Goal: Information Seeking & Learning: Learn about a topic

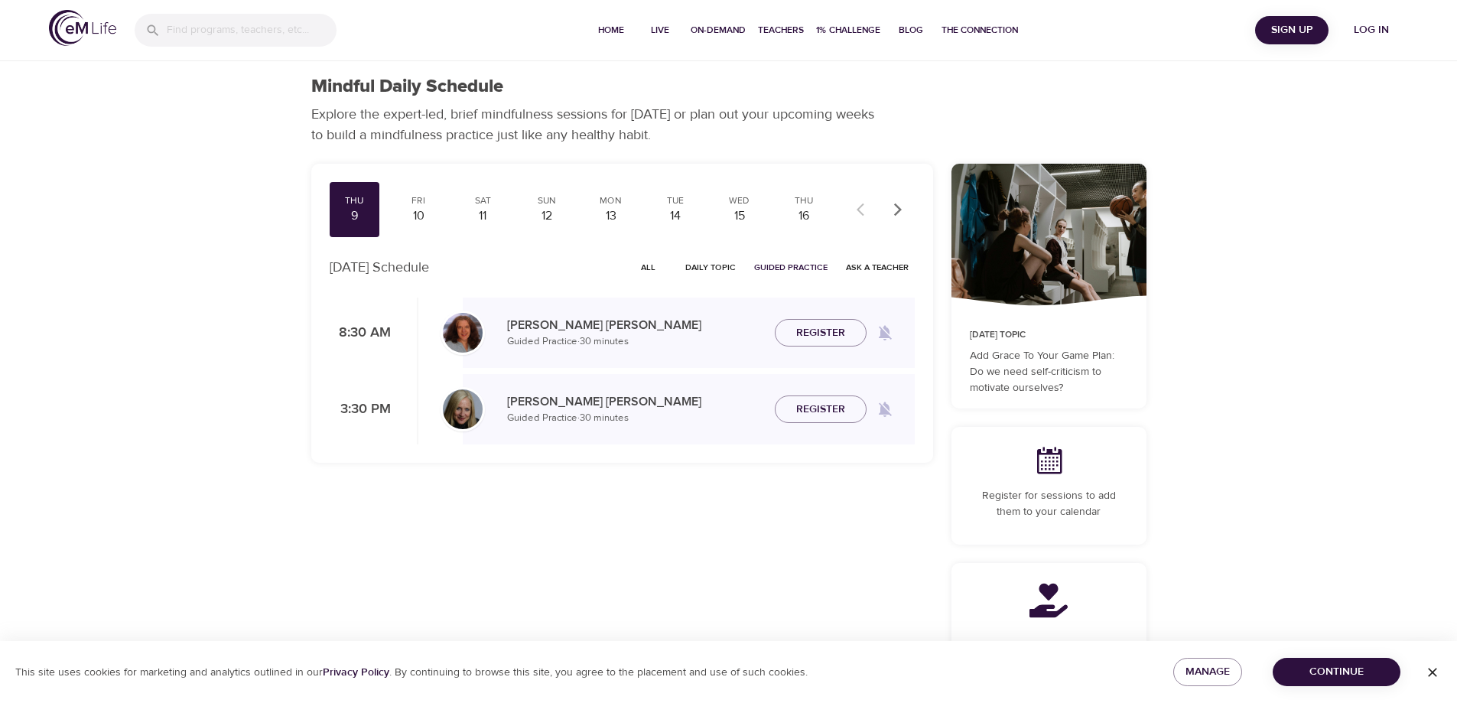
click at [656, 268] on span "All" at bounding box center [648, 267] width 37 height 15
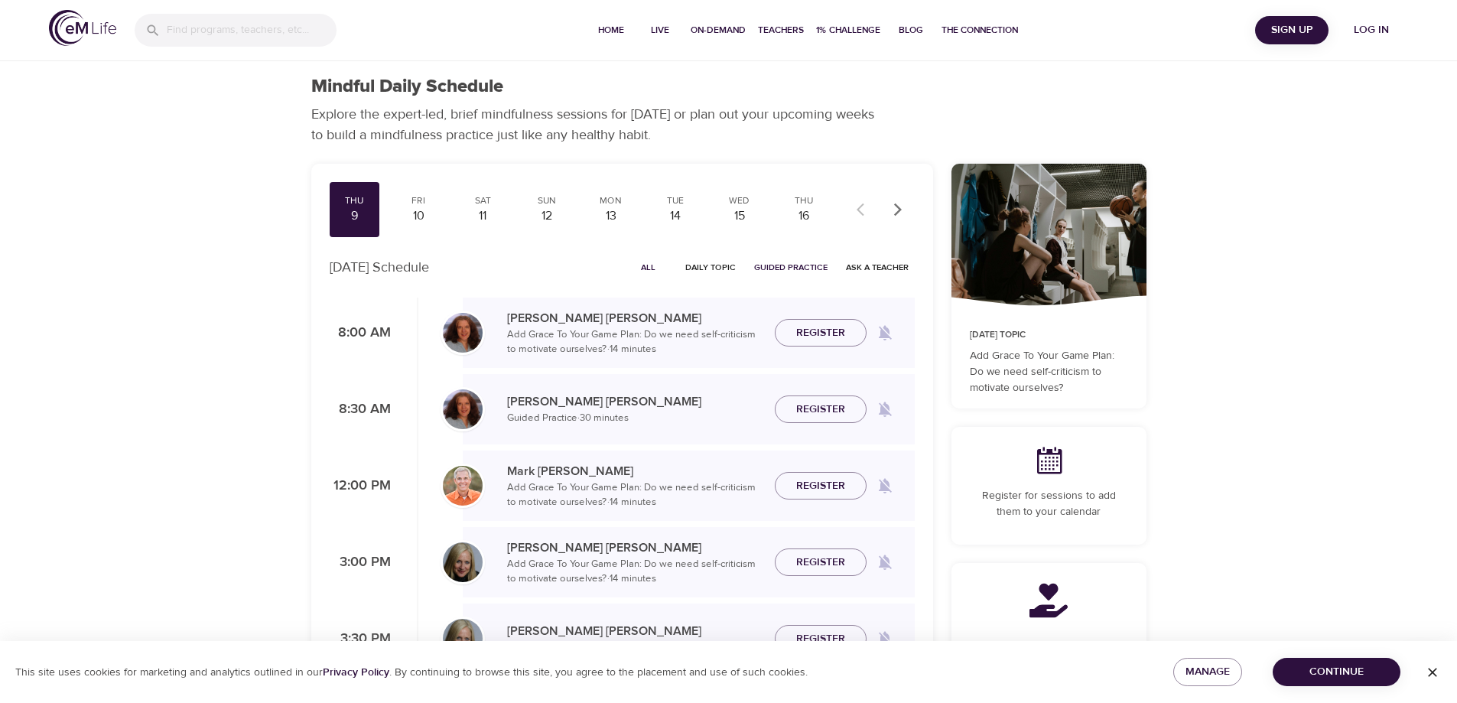
click at [1371, 32] on span "Log in" at bounding box center [1371, 30] width 61 height 19
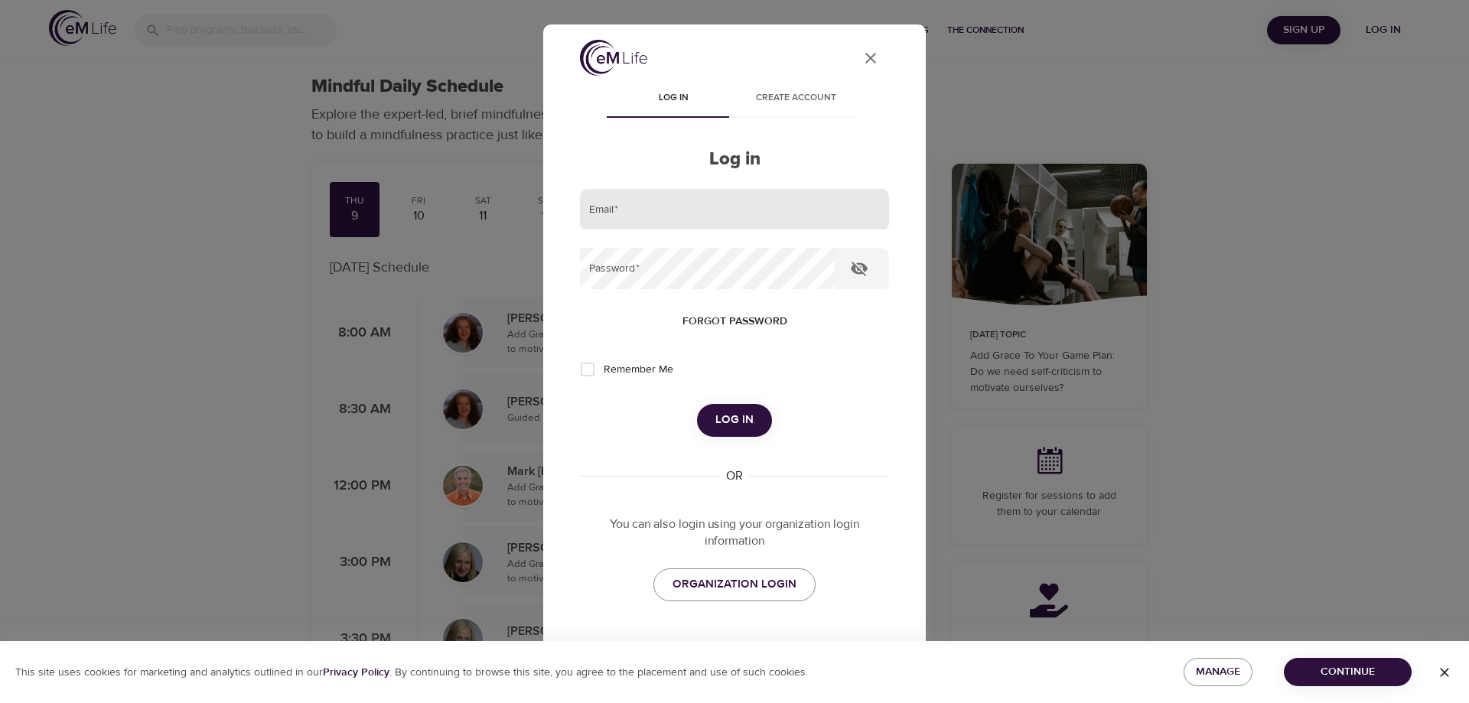
click at [635, 215] on input "email" at bounding box center [734, 209] width 309 height 41
type input "ltolomeo@montcopa.org"
click at [697, 404] on button "Log in" at bounding box center [734, 420] width 75 height 32
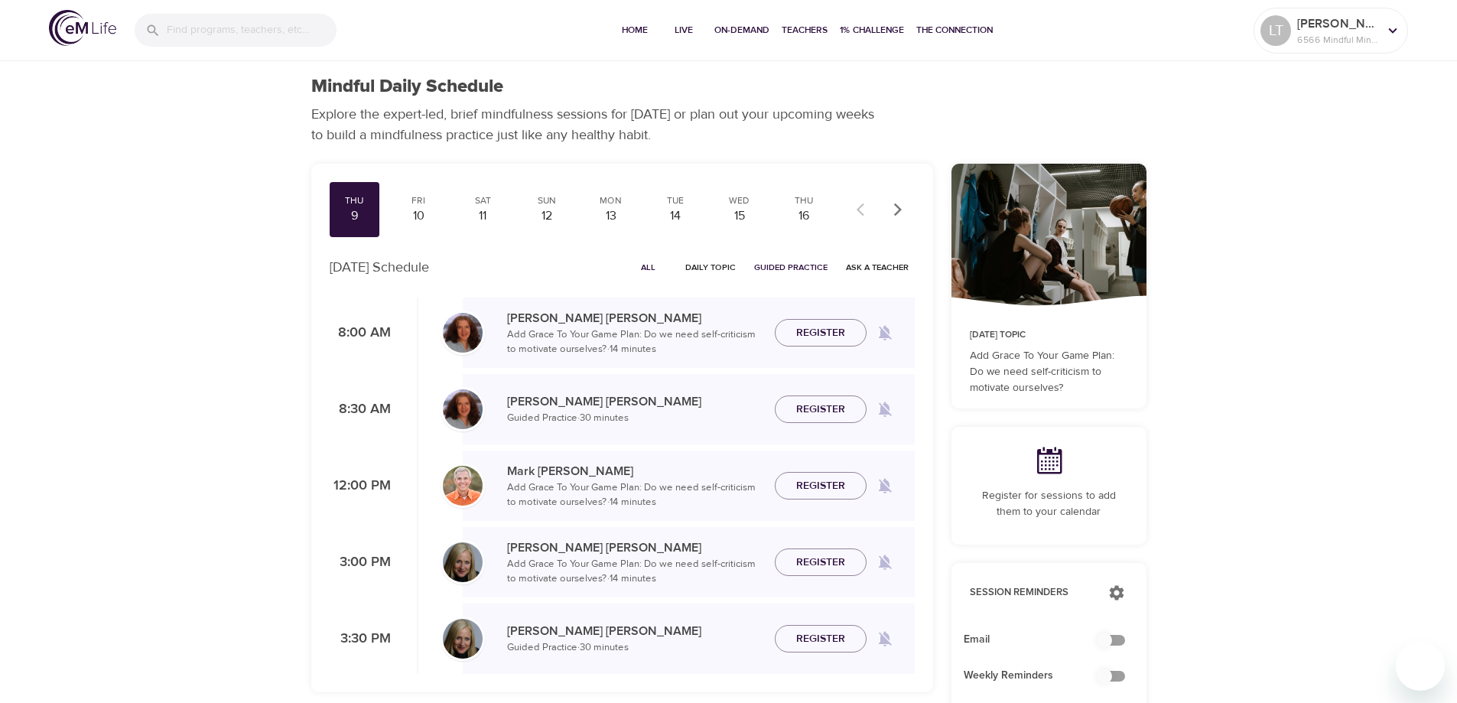
checkbox input "true"
click at [649, 266] on span "All" at bounding box center [648, 267] width 37 height 15
click at [646, 272] on span "All" at bounding box center [648, 267] width 37 height 15
click at [655, 263] on span "All" at bounding box center [648, 267] width 37 height 15
click at [810, 324] on span "Join Now" at bounding box center [821, 333] width 54 height 19
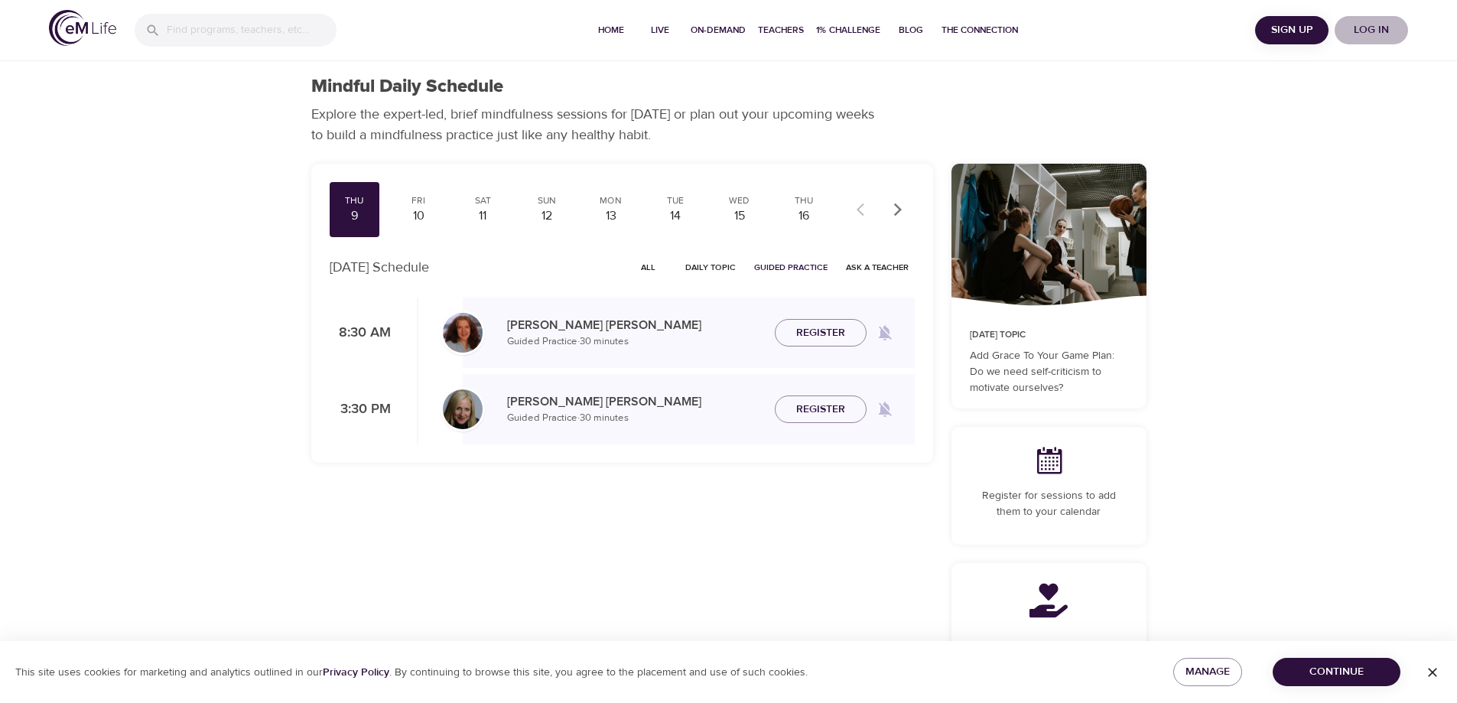
click at [1370, 22] on span "Log in" at bounding box center [1371, 30] width 61 height 19
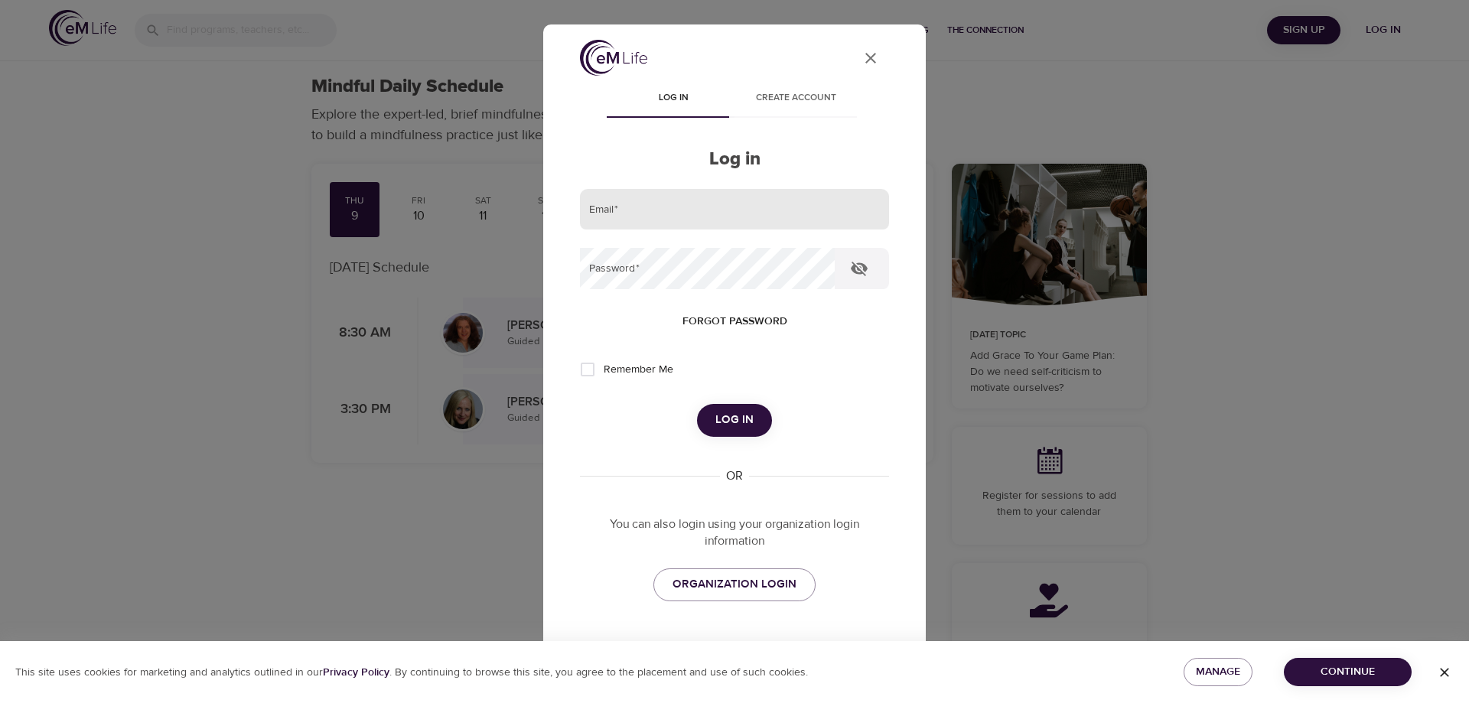
click at [724, 217] on input "email" at bounding box center [734, 209] width 309 height 41
type input "ltolomeo@montcopa.org"
click at [697, 404] on button "Log in" at bounding box center [734, 420] width 75 height 32
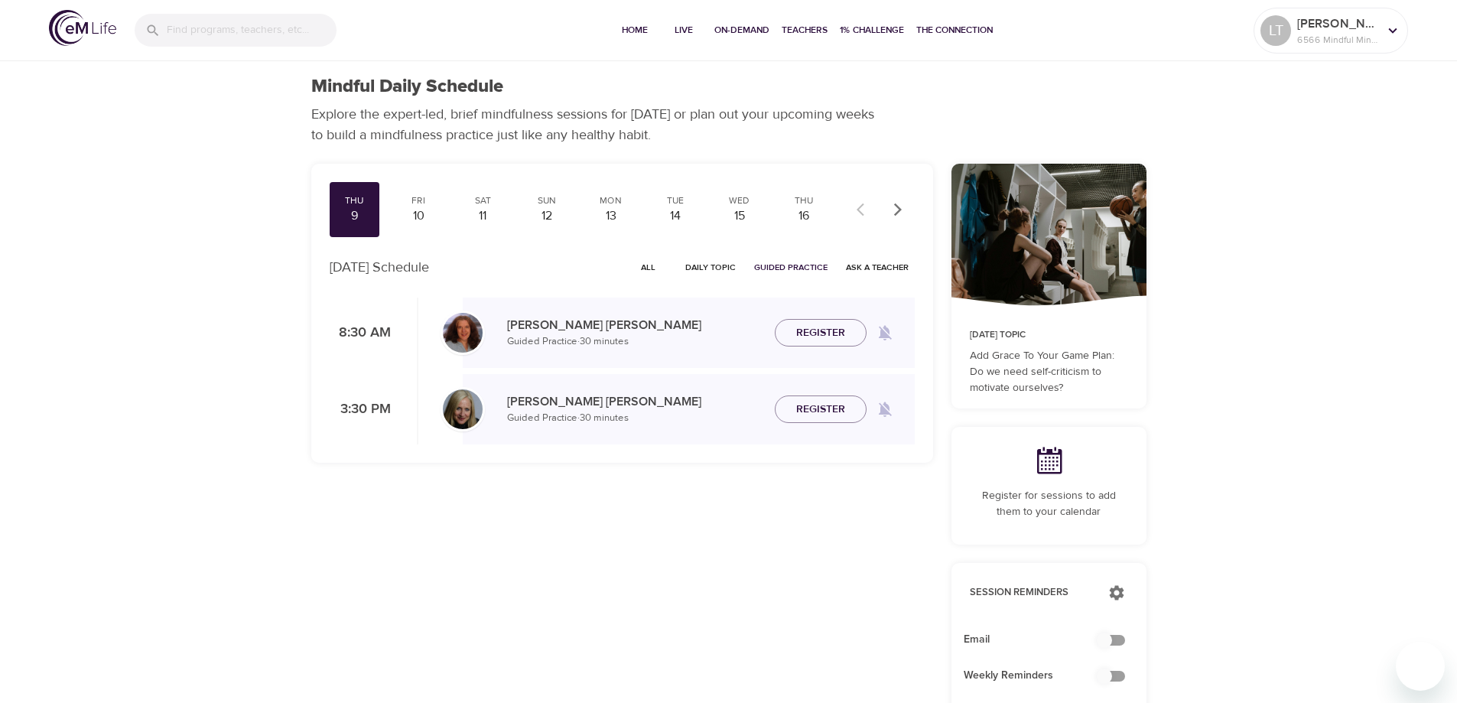
checkbox input "true"
click at [647, 265] on span "All" at bounding box center [648, 267] width 37 height 15
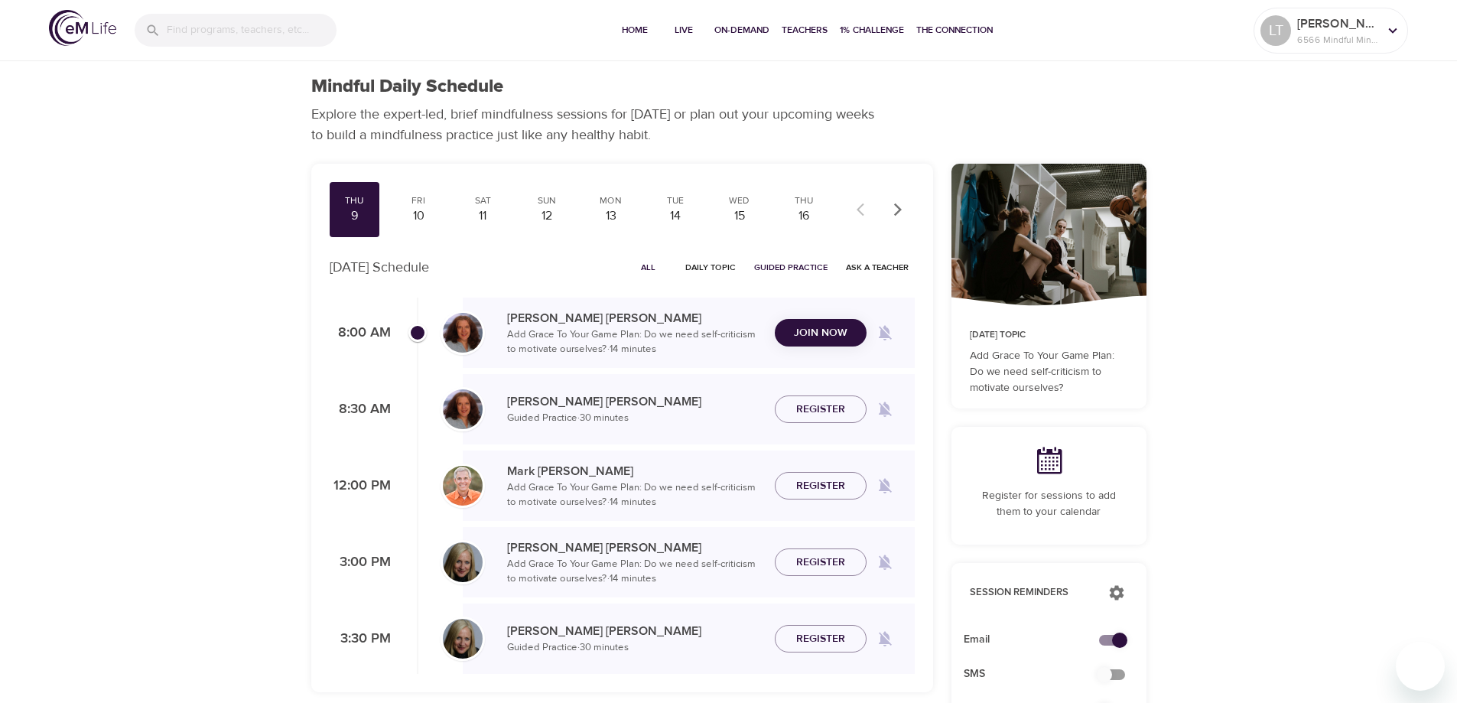
click at [829, 339] on span "Join Now" at bounding box center [821, 333] width 54 height 19
